Goal: Information Seeking & Learning: Learn about a topic

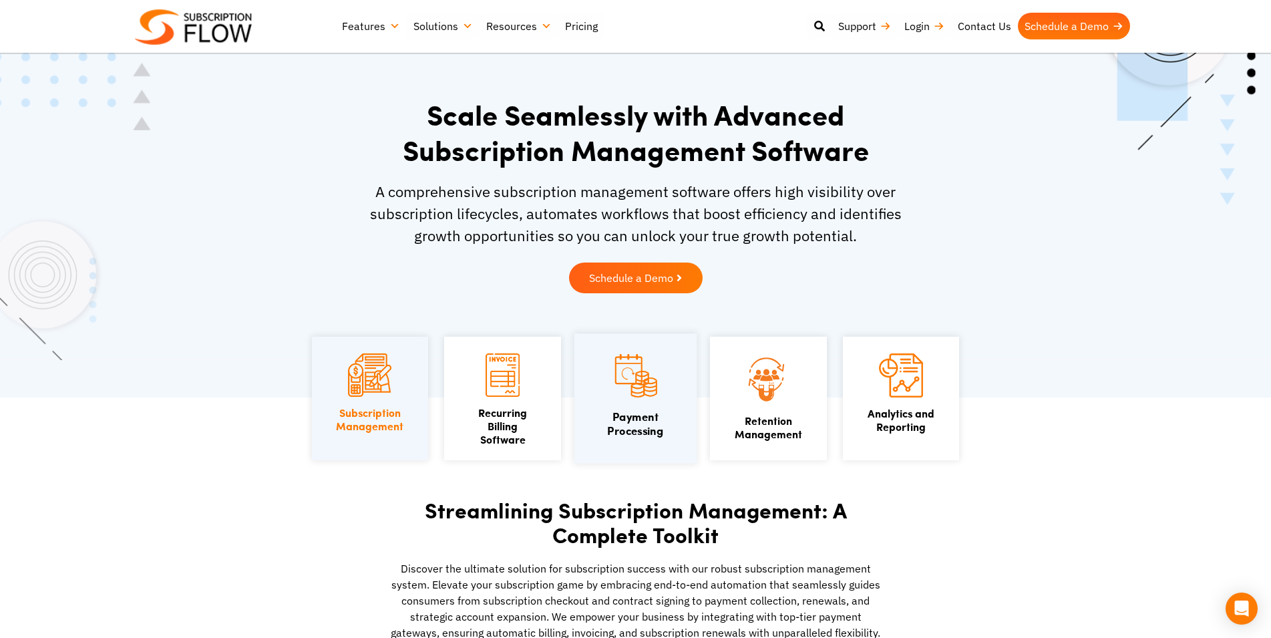
click at [624, 383] on img at bounding box center [634, 375] width 45 height 49
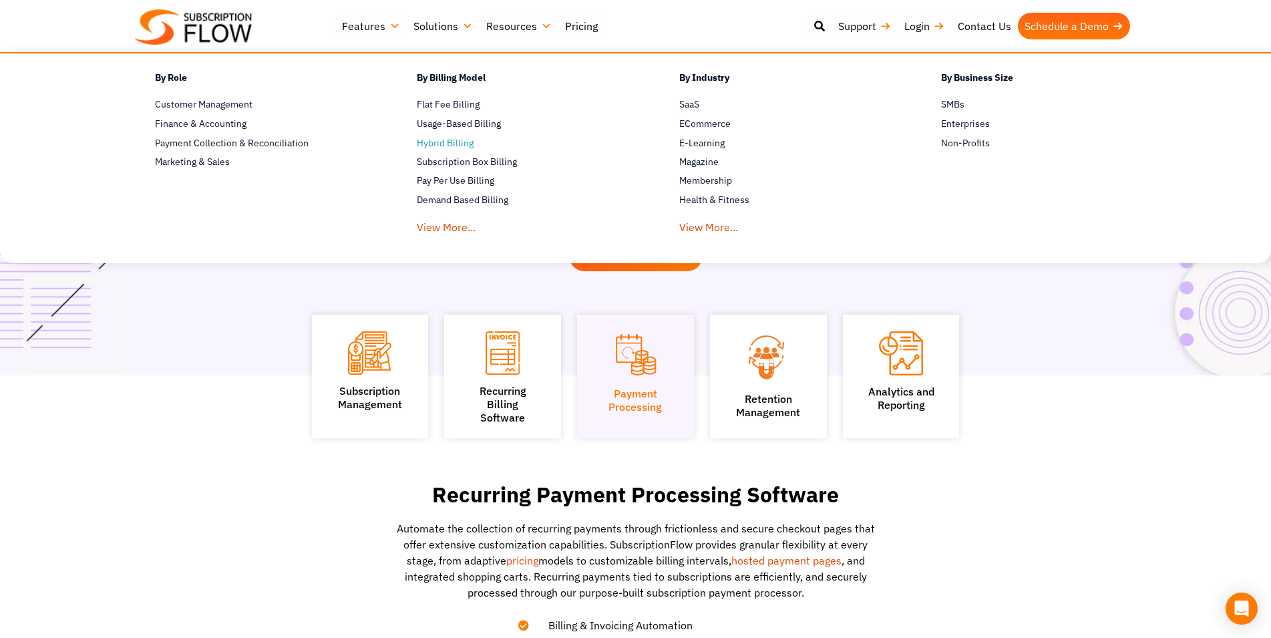
click at [454, 139] on span "Hybrid Billing" at bounding box center [445, 143] width 57 height 14
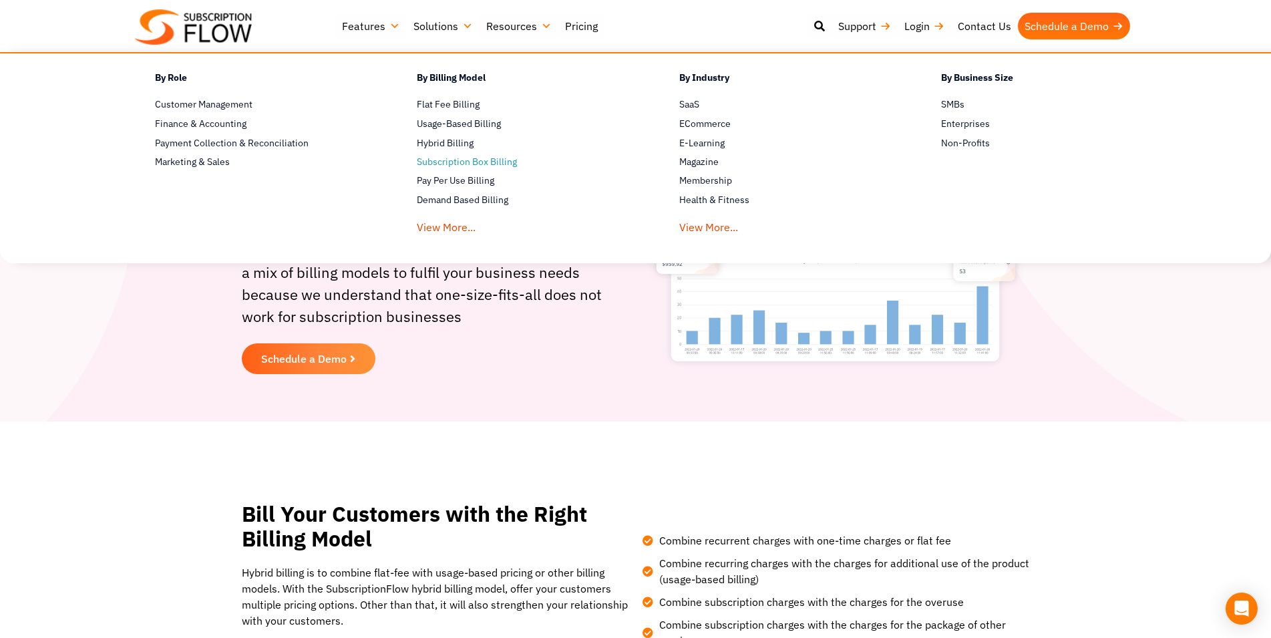
click at [446, 160] on span "Subscription Box Billing" at bounding box center [467, 162] width 100 height 14
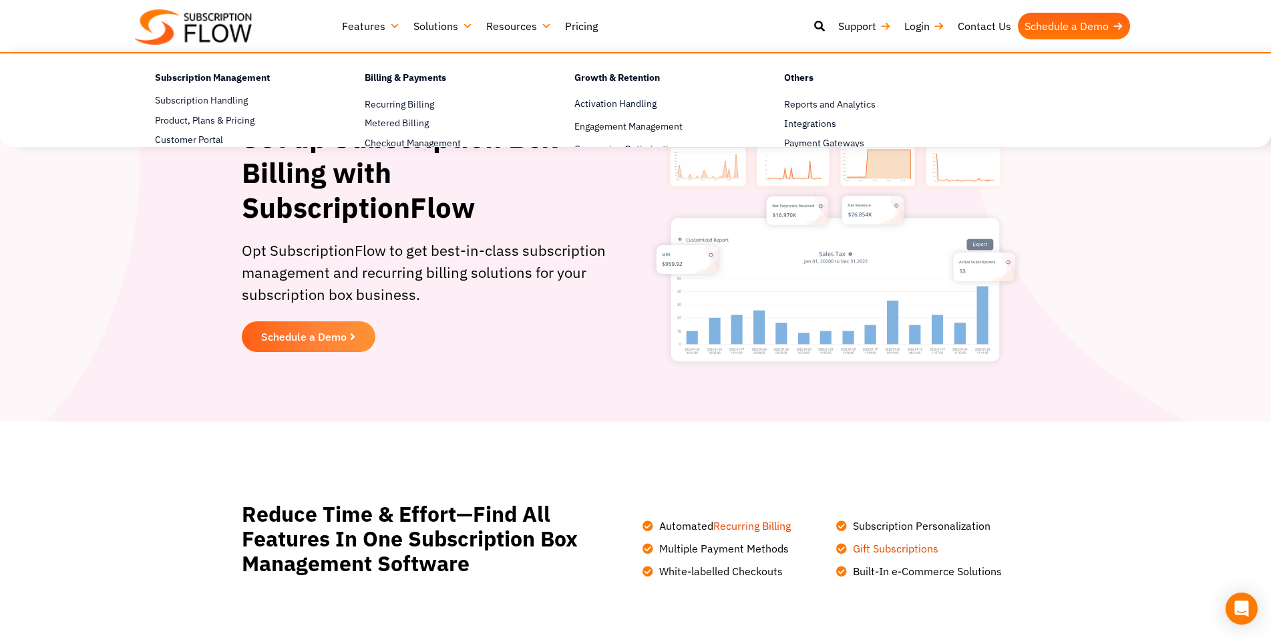
click at [373, 23] on link "Features" at bounding box center [370, 26] width 71 height 27
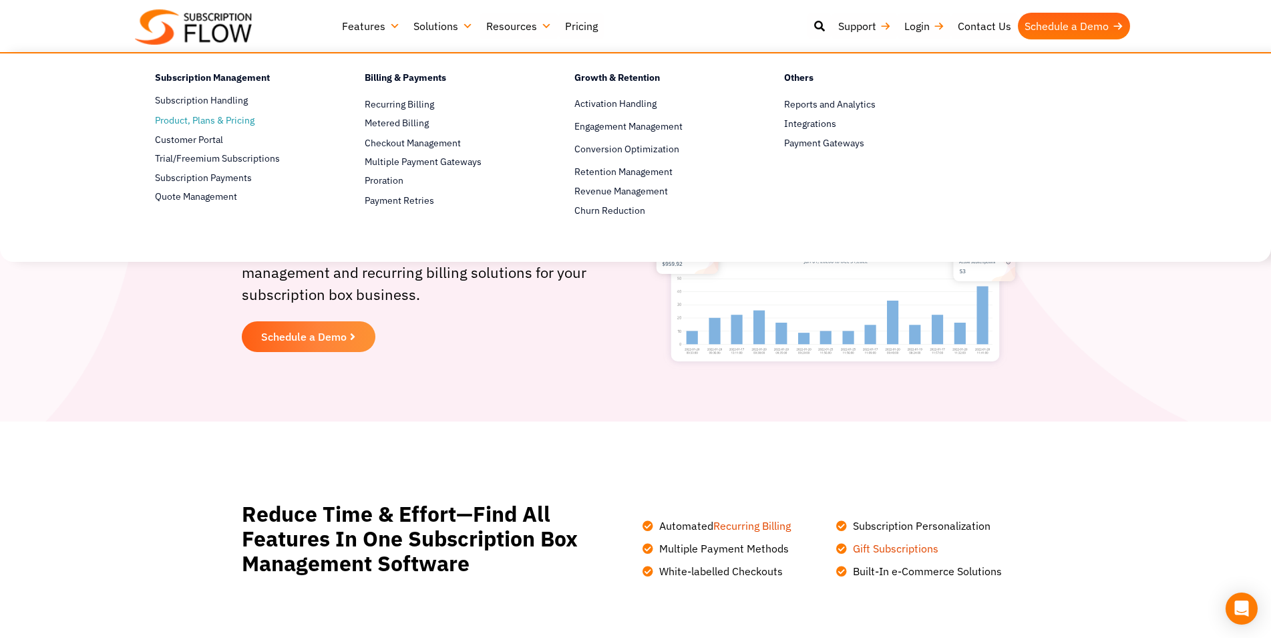
click at [218, 125] on span "Product, Plans & Pricing" at bounding box center [205, 121] width 100 height 14
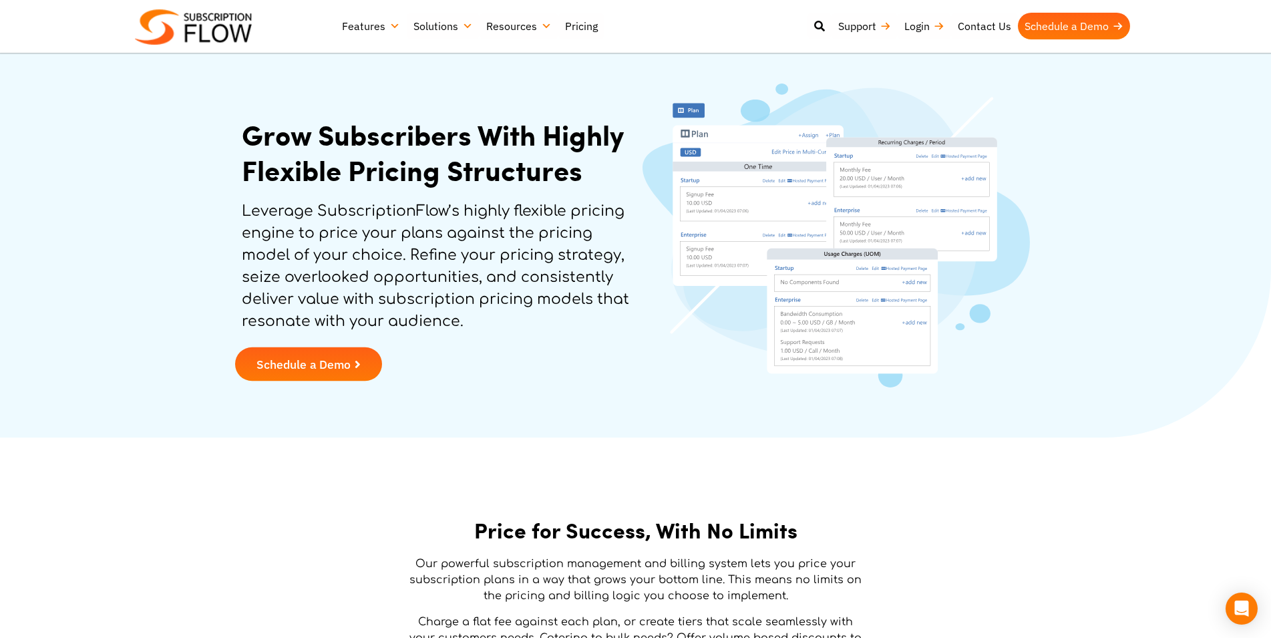
click at [347, 371] on link "Schedule a Demo" at bounding box center [308, 364] width 147 height 34
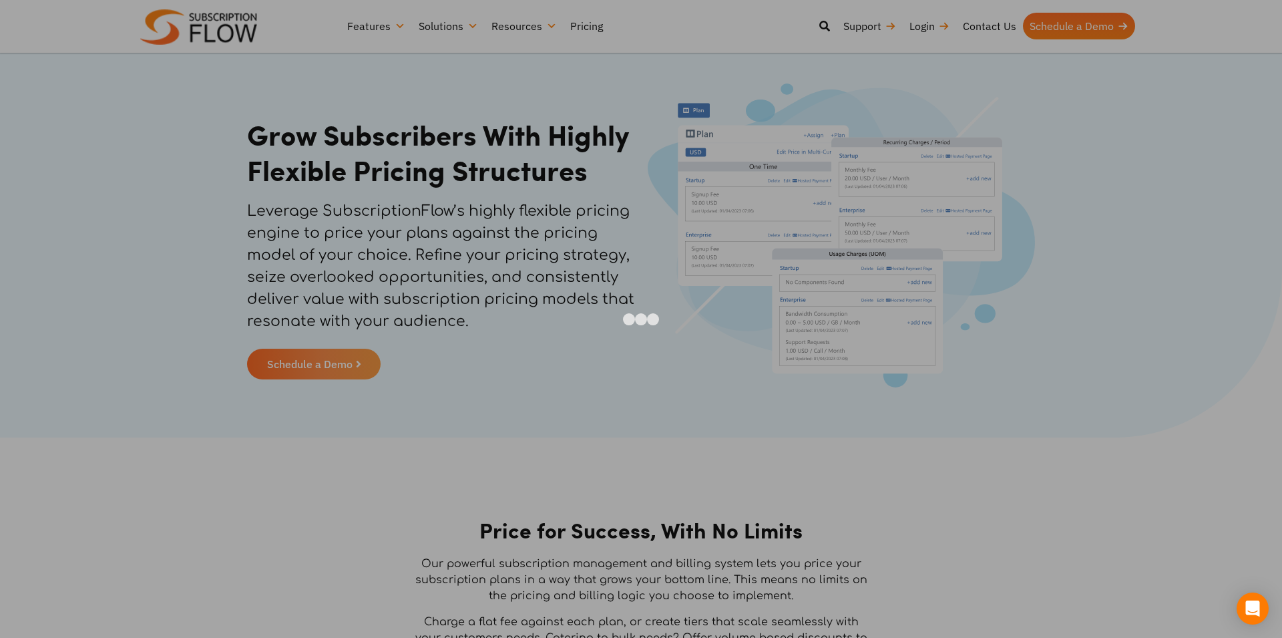
click at [1041, 287] on div at bounding box center [641, 319] width 1282 height 638
